Goal: Task Accomplishment & Management: Manage account settings

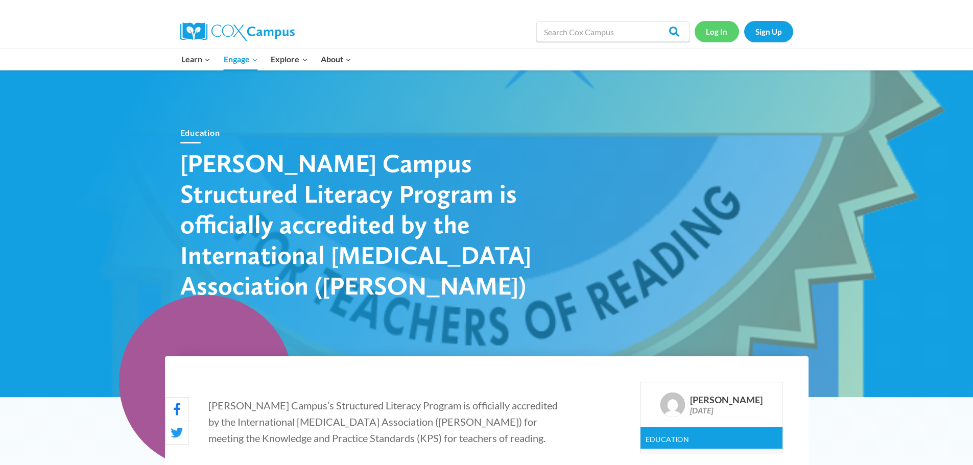
click at [717, 26] on link "Log In" at bounding box center [716, 31] width 44 height 21
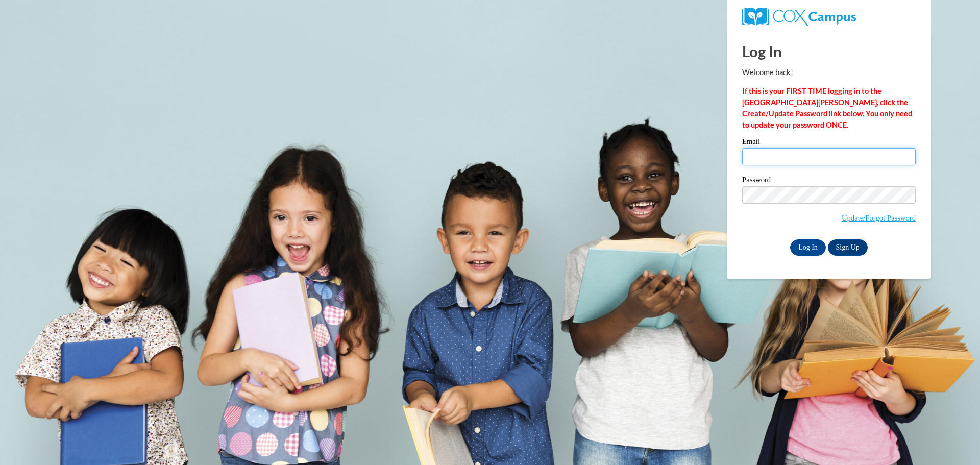
drag, startPoint x: 759, startPoint y: 151, endPoint x: 783, endPoint y: 177, distance: 35.4
click at [759, 151] on input "Email" at bounding box center [829, 156] width 174 height 17
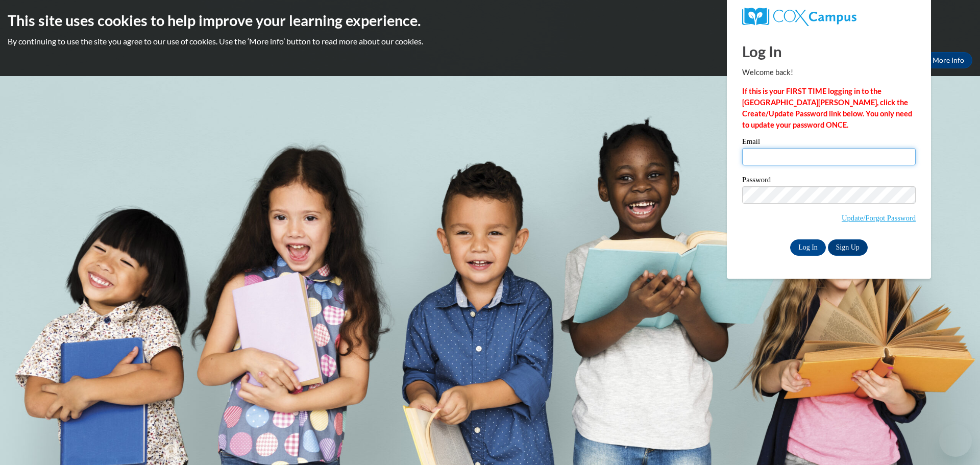
type input "[EMAIL_ADDRESS][DOMAIN_NAME]"
click at [877, 217] on link "Update/Forgot Password" at bounding box center [879, 218] width 74 height 8
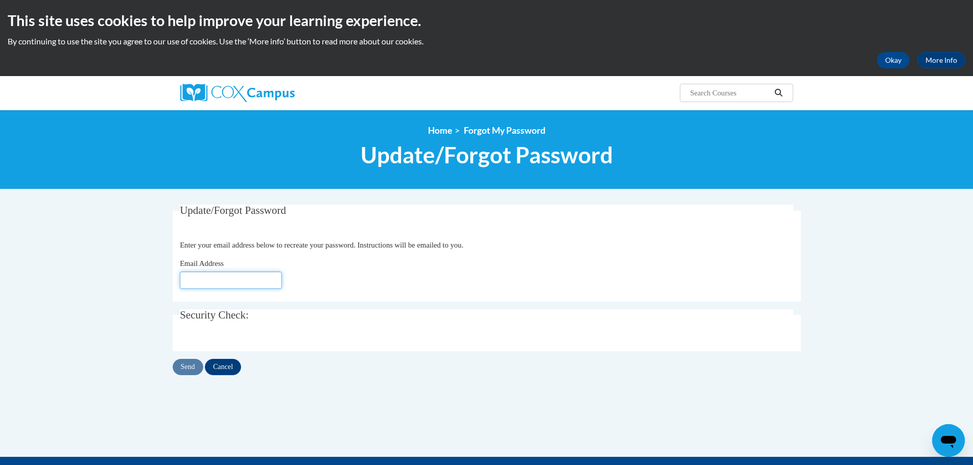
click at [247, 283] on input "Email Address" at bounding box center [231, 280] width 102 height 17
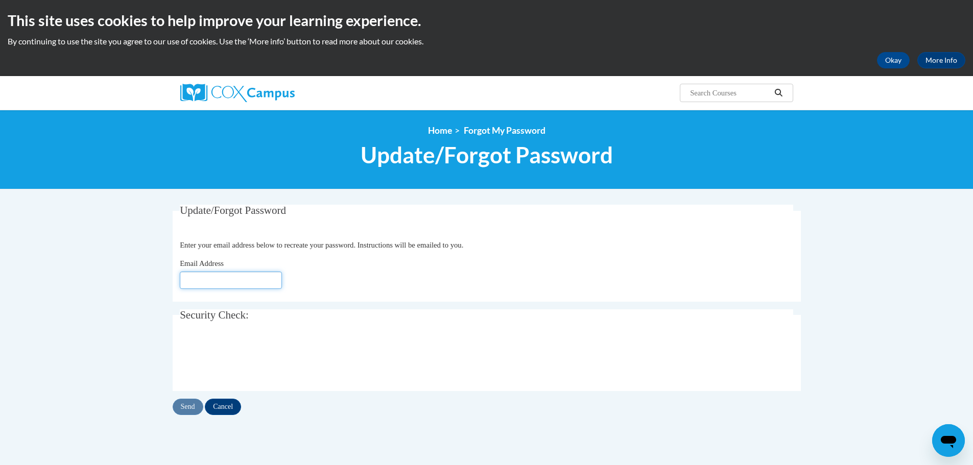
type input "tinam@shsreedsburg.org"
click at [181, 403] on input "Send" at bounding box center [188, 407] width 31 height 16
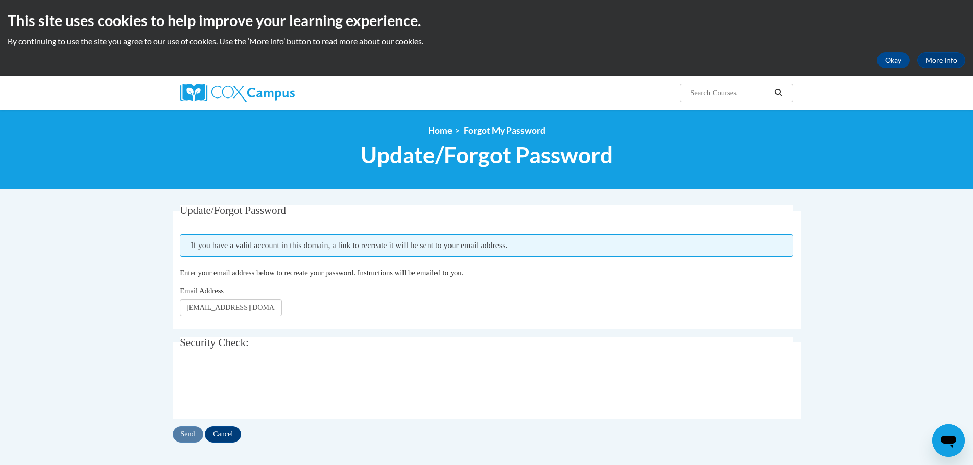
click at [735, 89] on input "Search..." at bounding box center [730, 93] width 82 height 12
click at [186, 435] on input "Send" at bounding box center [188, 434] width 31 height 16
drag, startPoint x: 206, startPoint y: 312, endPoint x: 165, endPoint y: 310, distance: 41.4
click at [165, 310] on div "Update/Forgot Password Please enter your email address If you have a valid acco…" at bounding box center [486, 334] width 643 height 258
type input "principal@shsreedsburg.org"
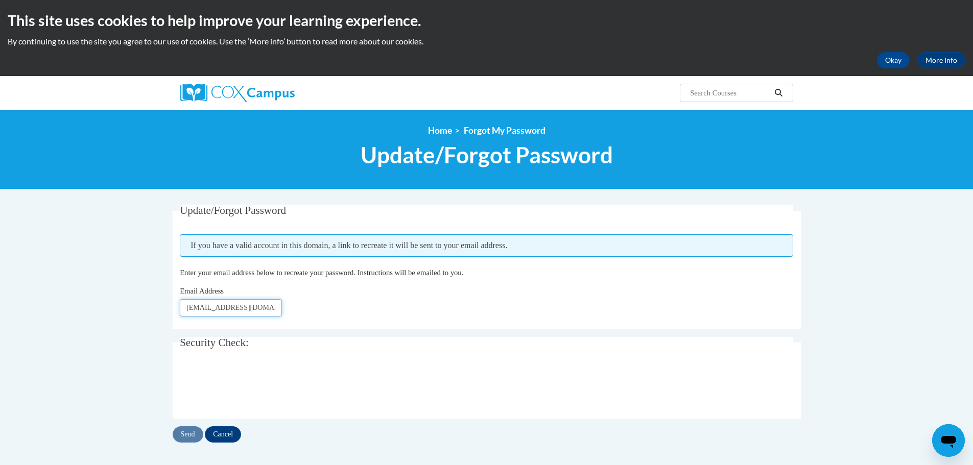
click button "Refresh captcha" at bounding box center [0, 0] width 0 height 0
click at [183, 437] on input "Send" at bounding box center [188, 434] width 31 height 16
